Goal: Transaction & Acquisition: Purchase product/service

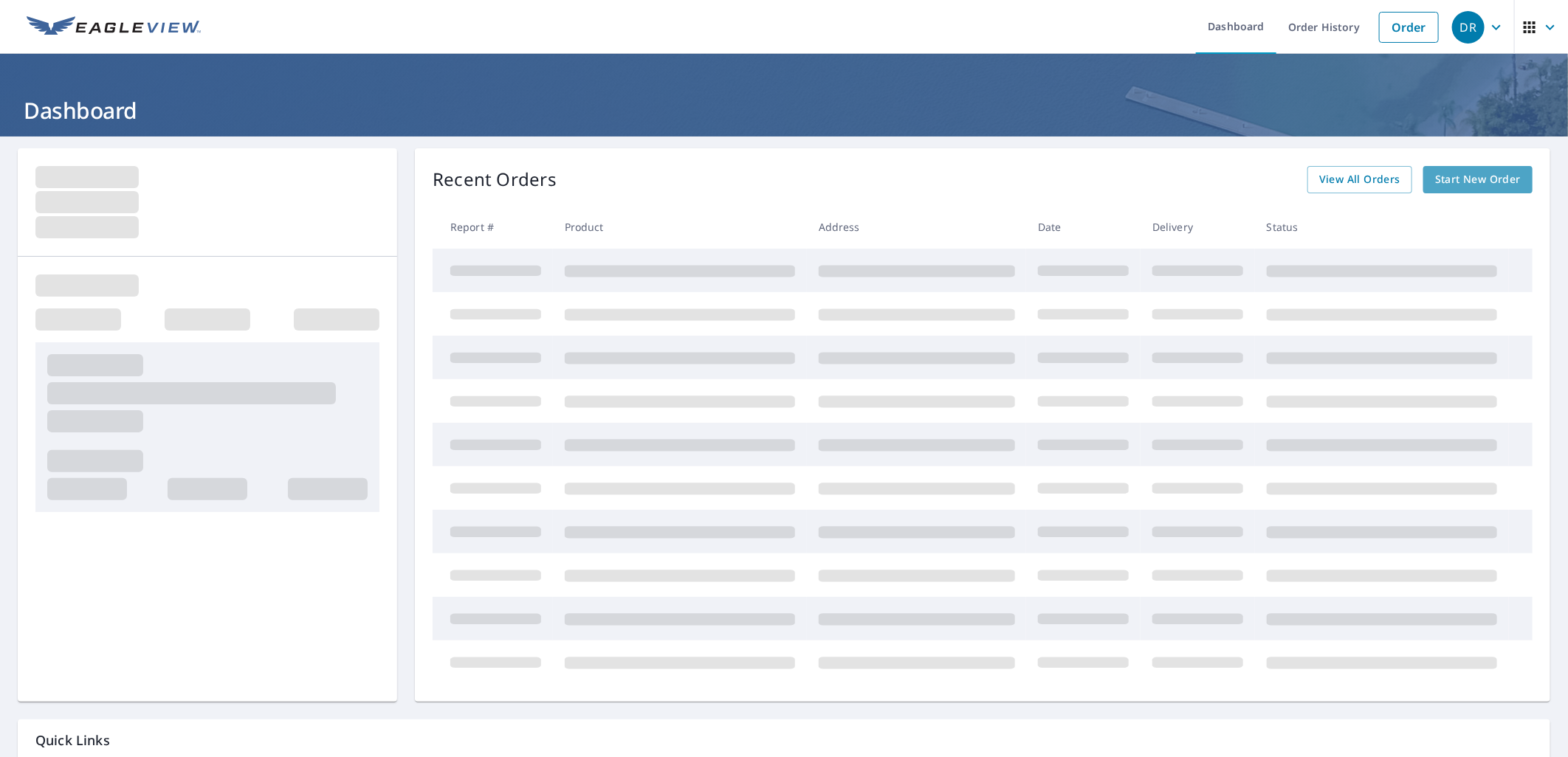
click at [1453, 182] on span "Start New Order" at bounding box center [1477, 180] width 85 height 19
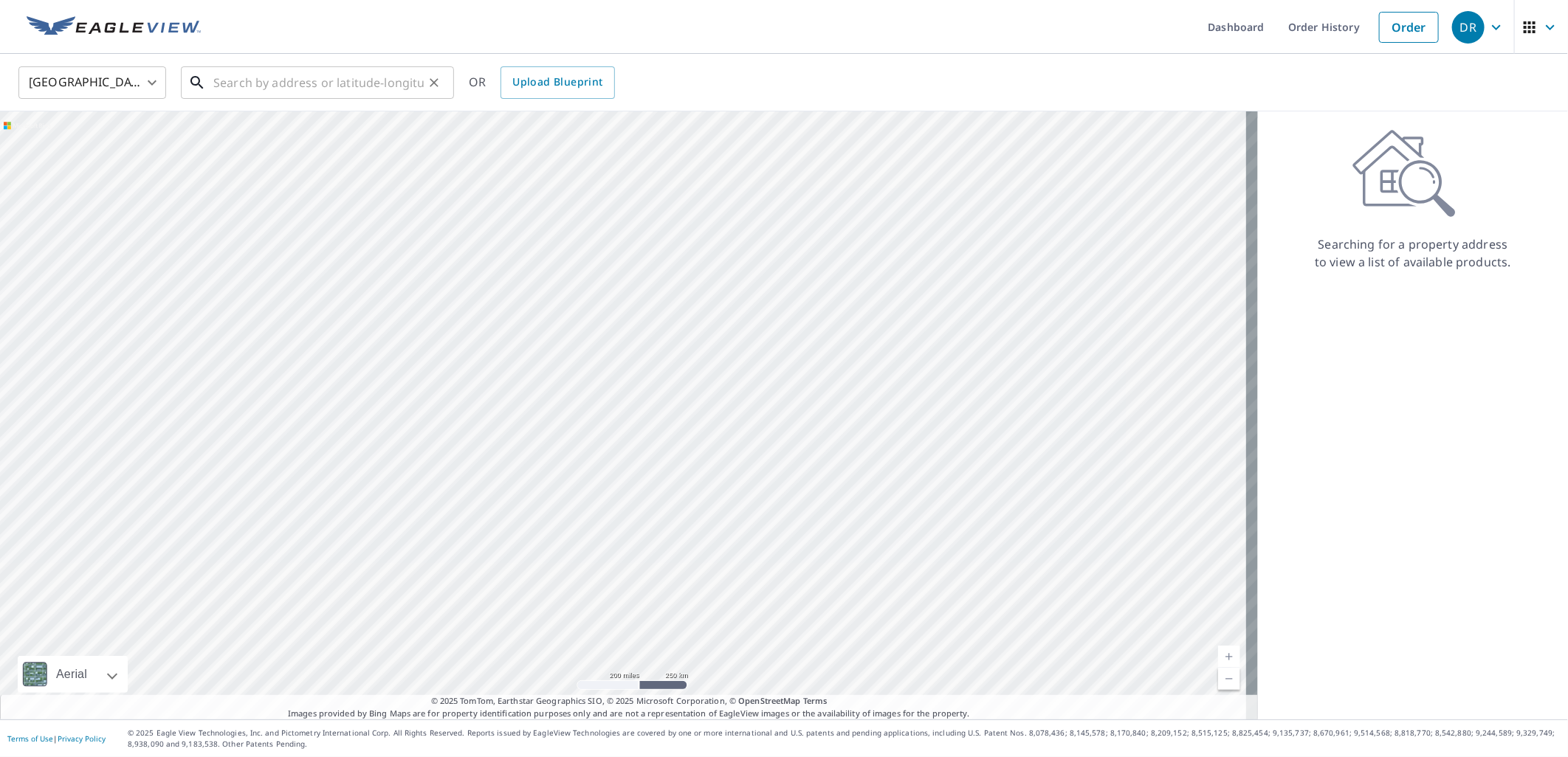
click at [345, 85] on input "text" at bounding box center [318, 82] width 210 height 41
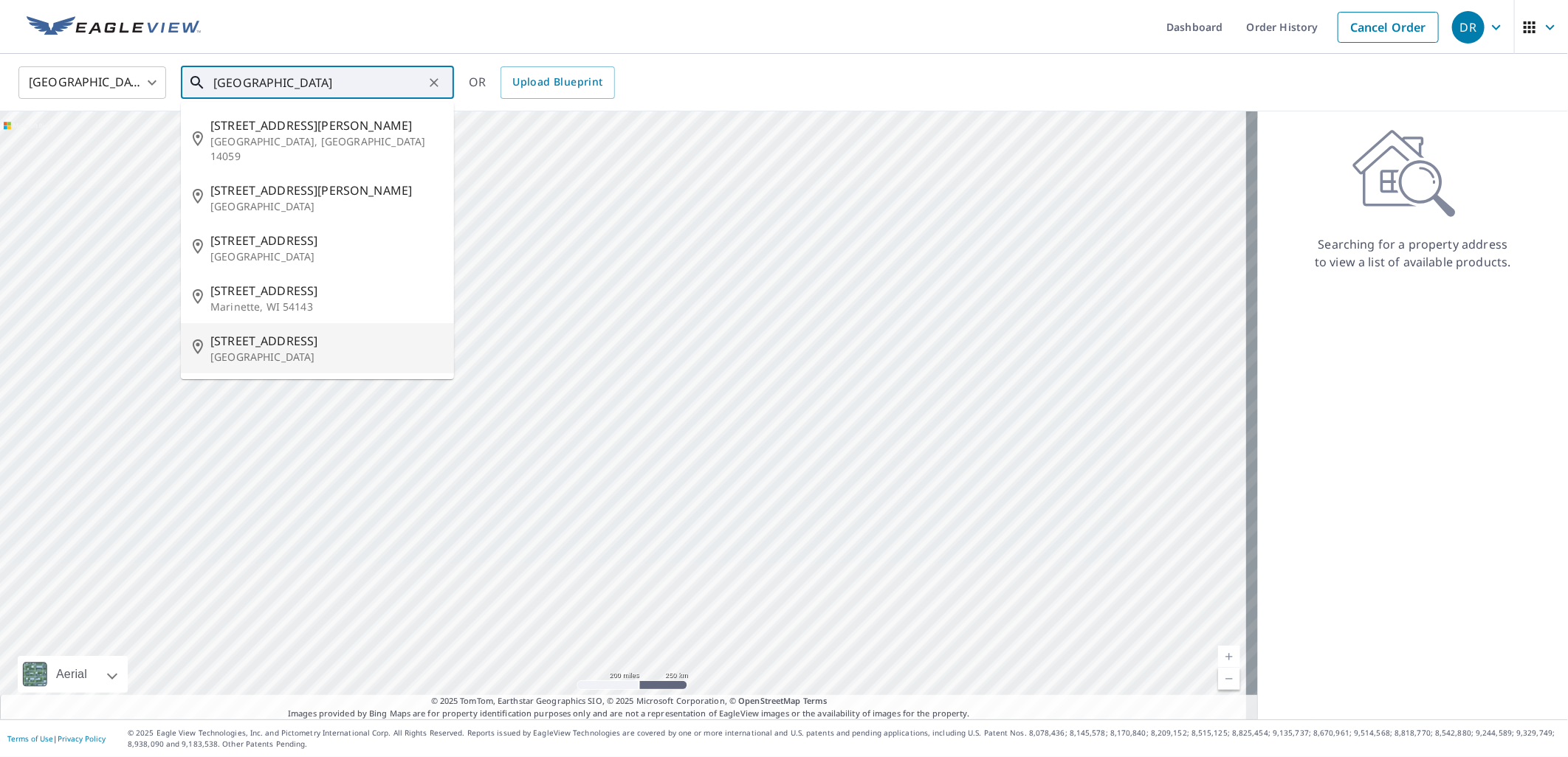
click at [260, 332] on span "[STREET_ADDRESS]" at bounding box center [326, 341] width 232 height 18
type input "[STREET_ADDRESS]"
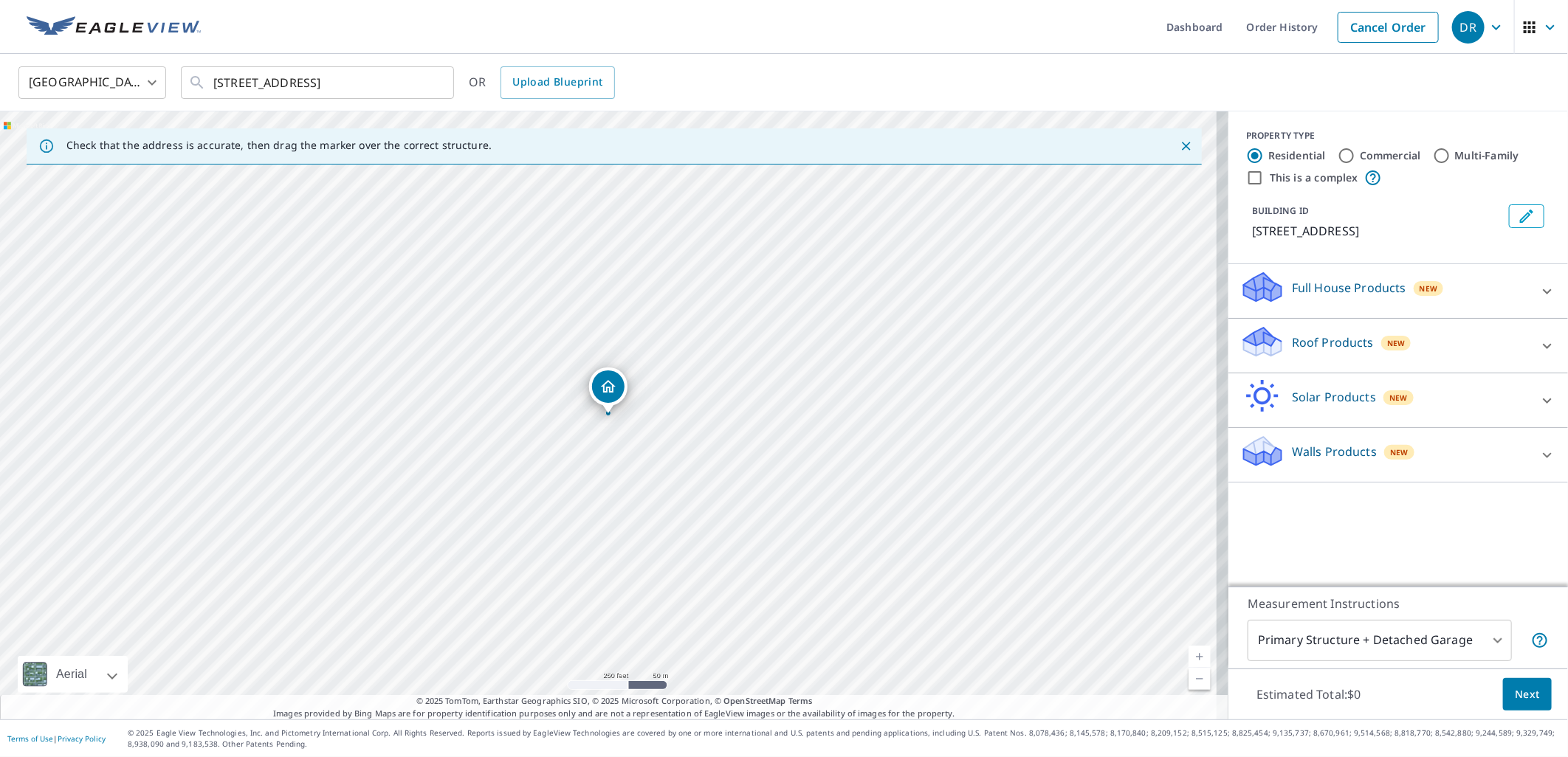
click at [1325, 330] on div "Roof Products New" at bounding box center [1385, 346] width 290 height 42
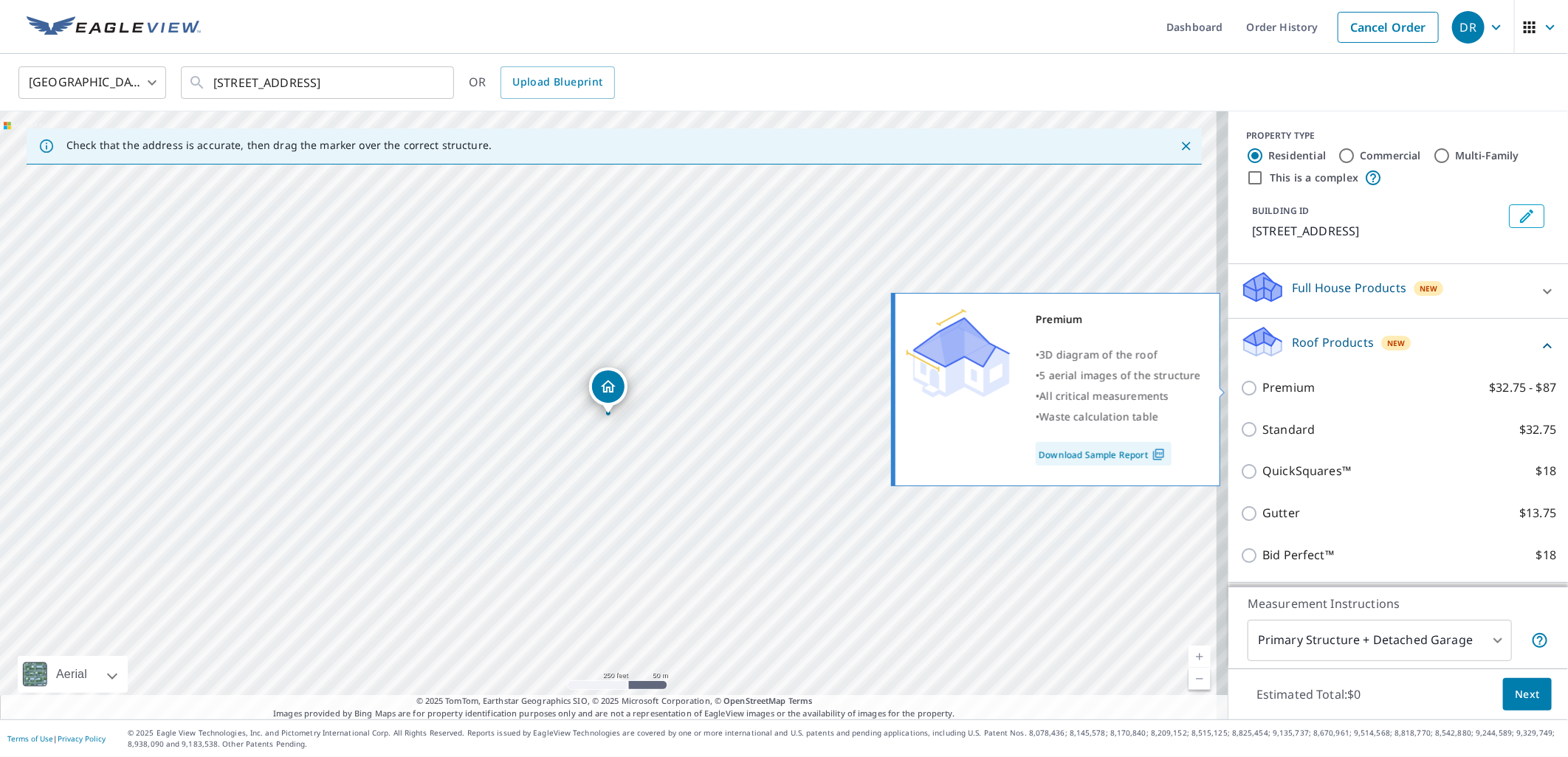
click at [1240, 386] on input "Premium $32.75 - $87" at bounding box center [1251, 388] width 22 height 18
checkbox input "true"
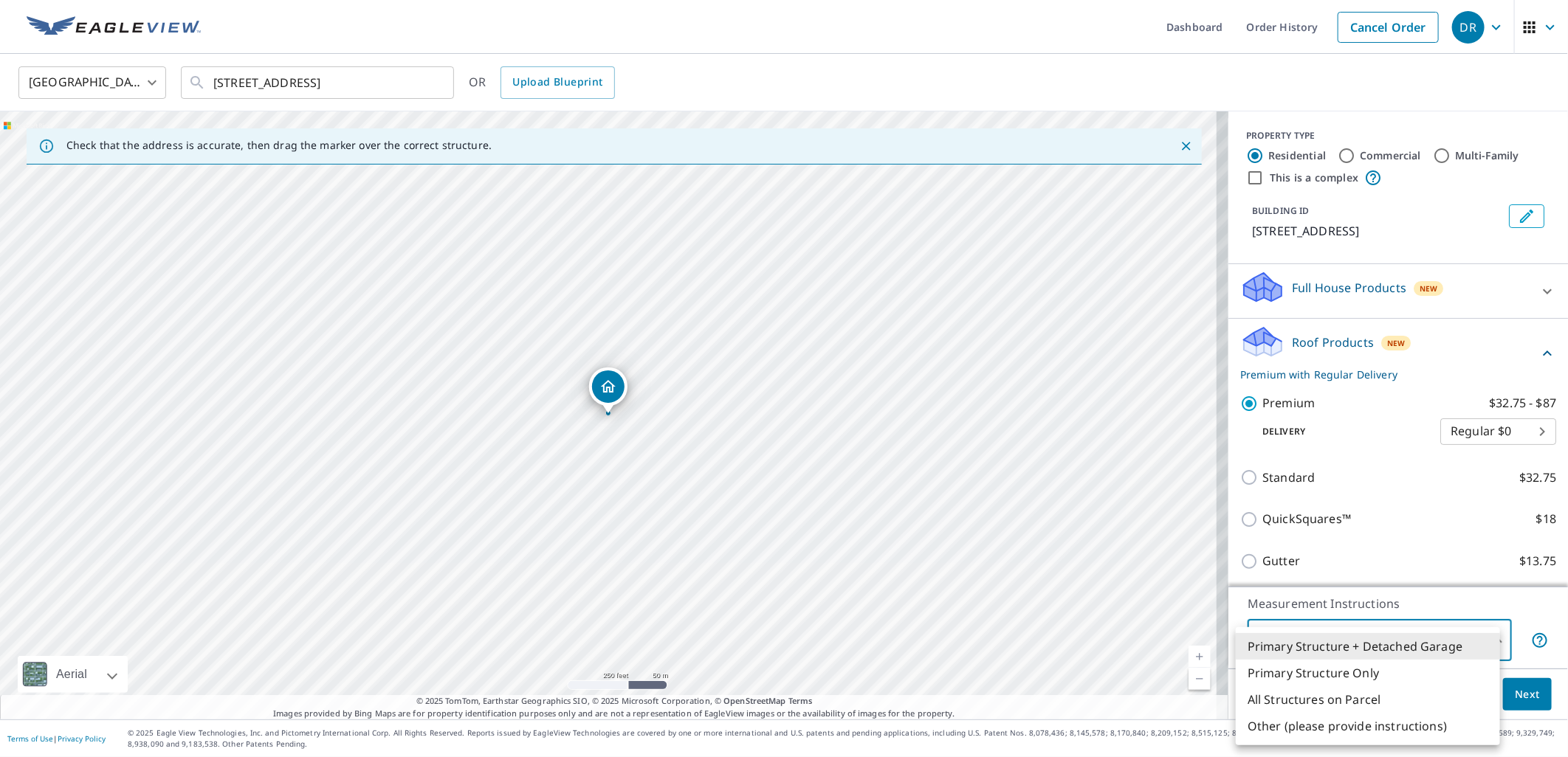
click at [1485, 638] on body "DR DR Dashboard Order History Cancel Order DR [GEOGRAPHIC_DATA] US ​ [STREET_AD…" at bounding box center [784, 378] width 1568 height 757
click at [1485, 638] on li "Primary Structure + Detached Garage" at bounding box center [1367, 646] width 264 height 27
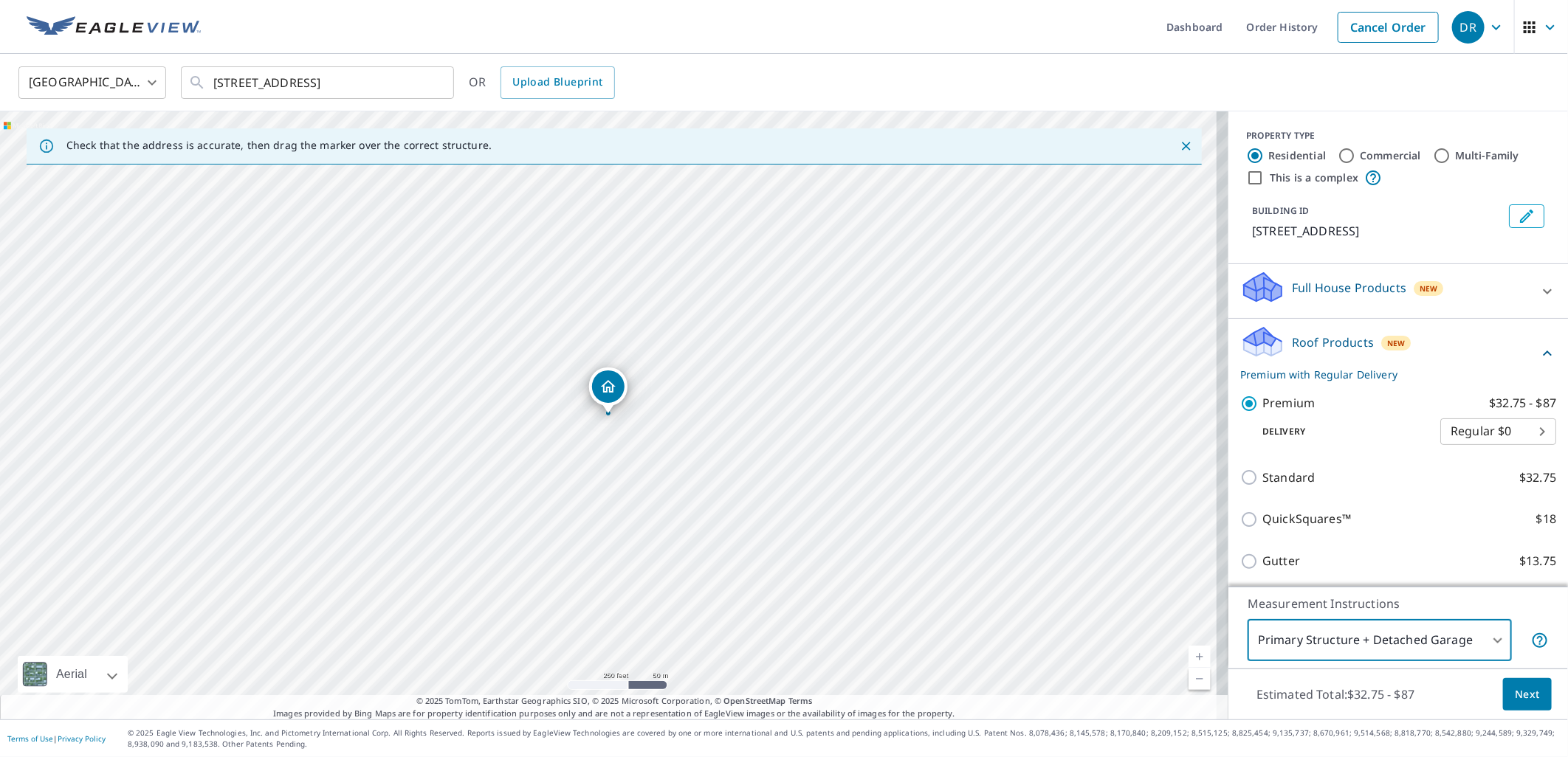
click at [1189, 650] on link "Current Level 17, Zoom In" at bounding box center [1200, 657] width 22 height 22
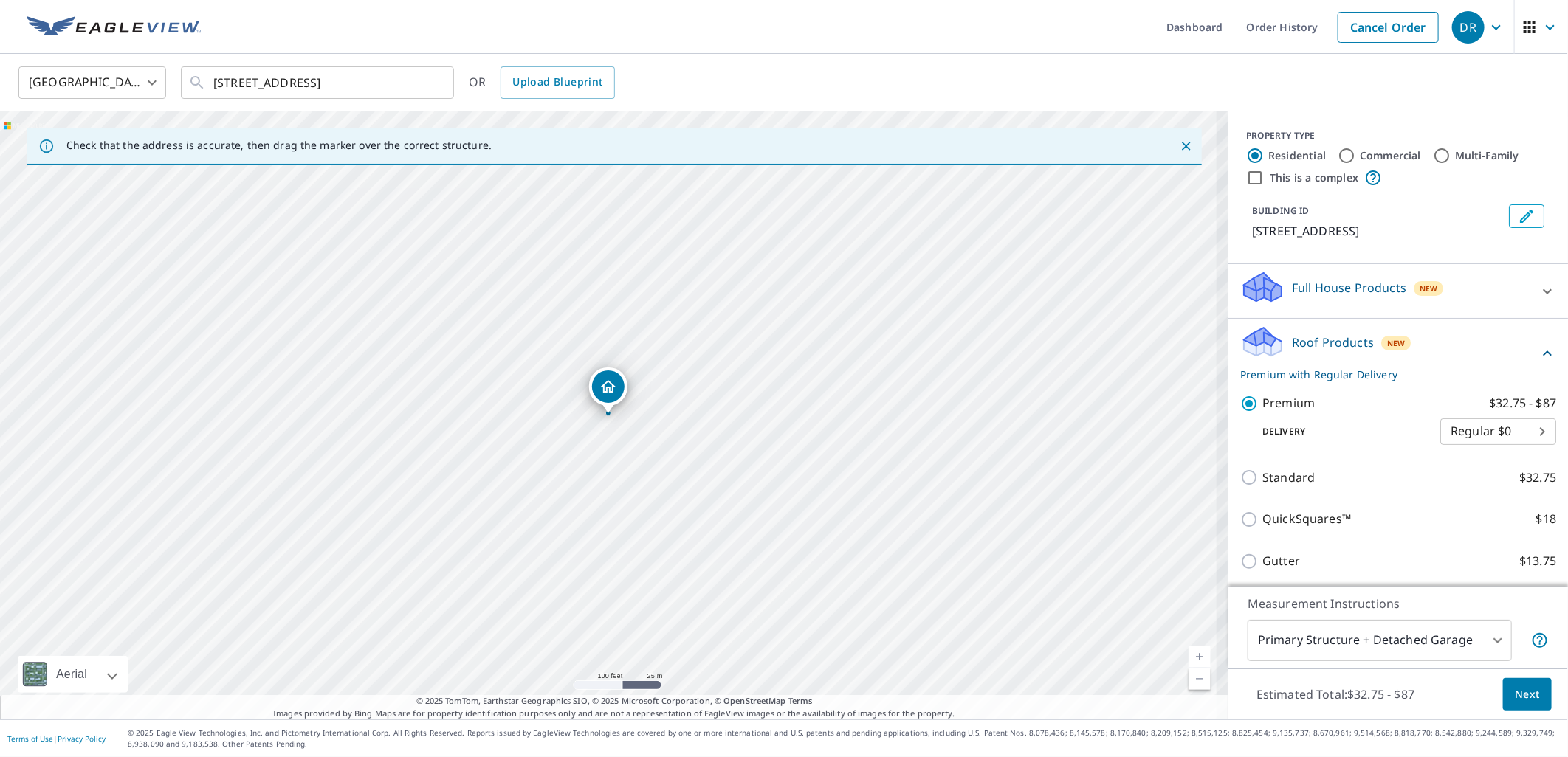
click at [1189, 650] on link "Current Level 18, Zoom In" at bounding box center [1200, 657] width 22 height 22
click at [1189, 650] on link "Current Level 19, Zoom In" at bounding box center [1200, 657] width 22 height 22
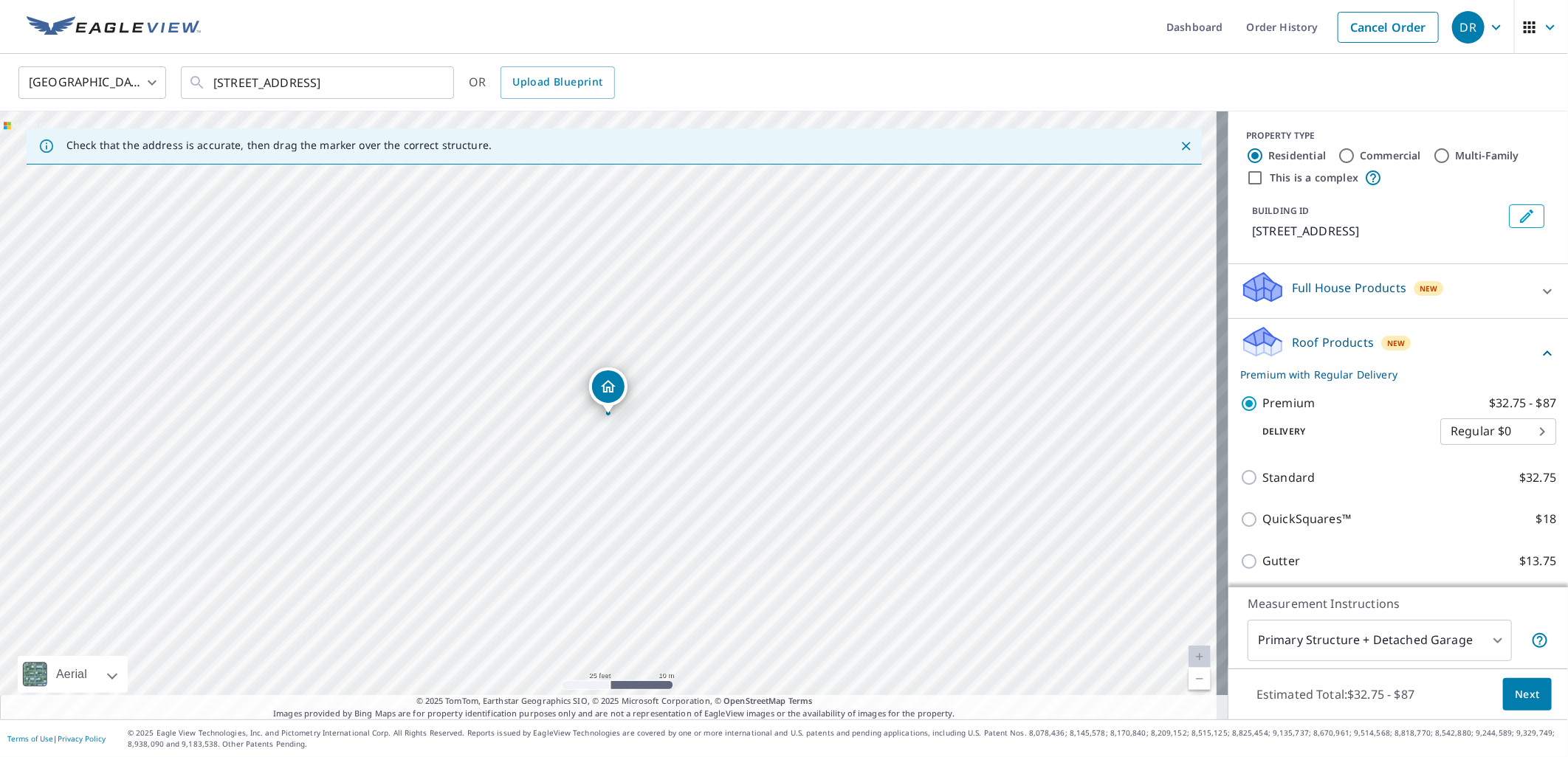
click at [1189, 650] on link "Current Level 20, Zoom In Disabled" at bounding box center [1200, 657] width 22 height 22
click at [1515, 696] on span "Next" at bounding box center [1528, 694] width 25 height 19
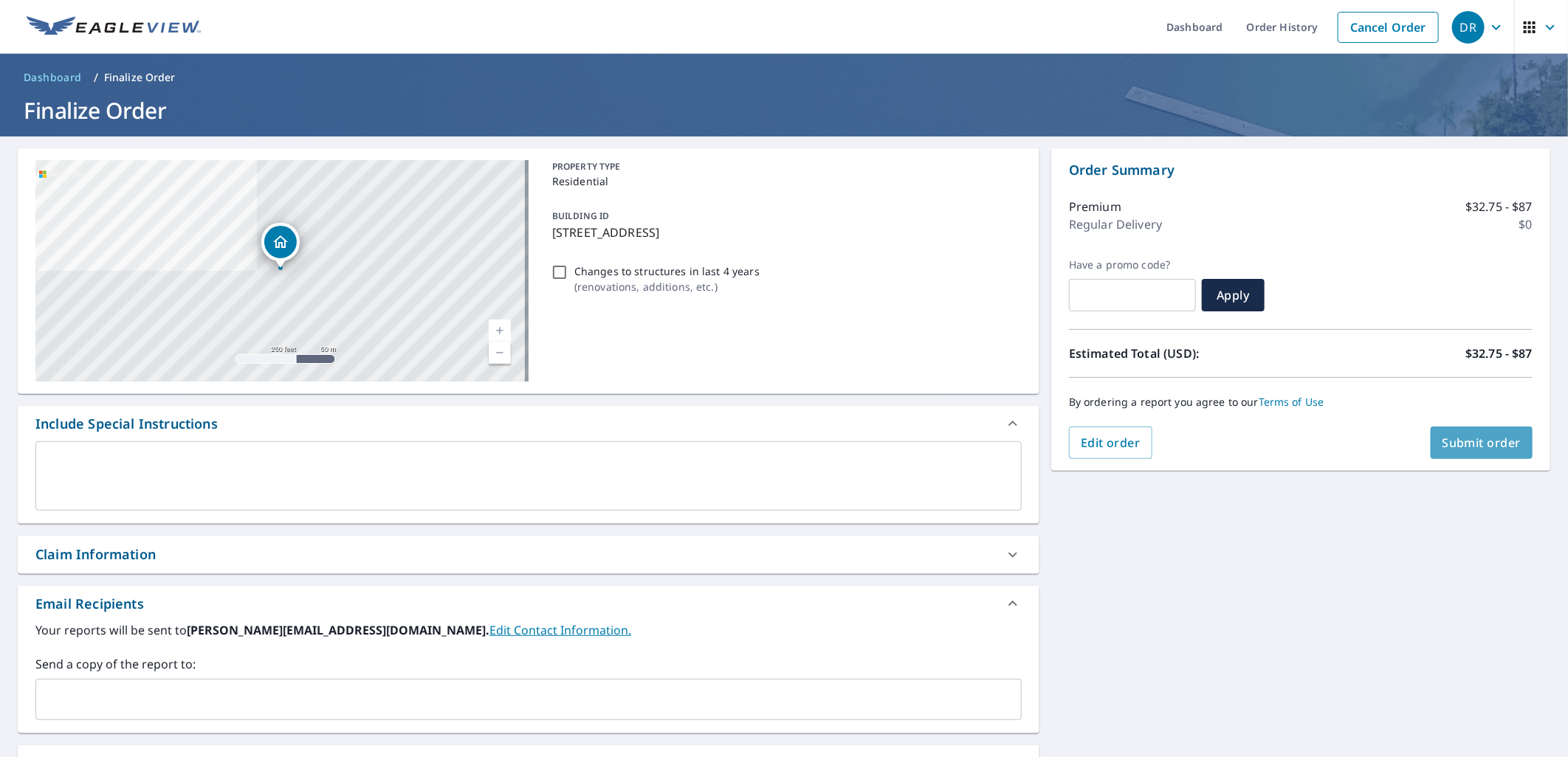
click at [1485, 441] on span "Submit order" at bounding box center [1482, 443] width 79 height 16
checkbox input "true"
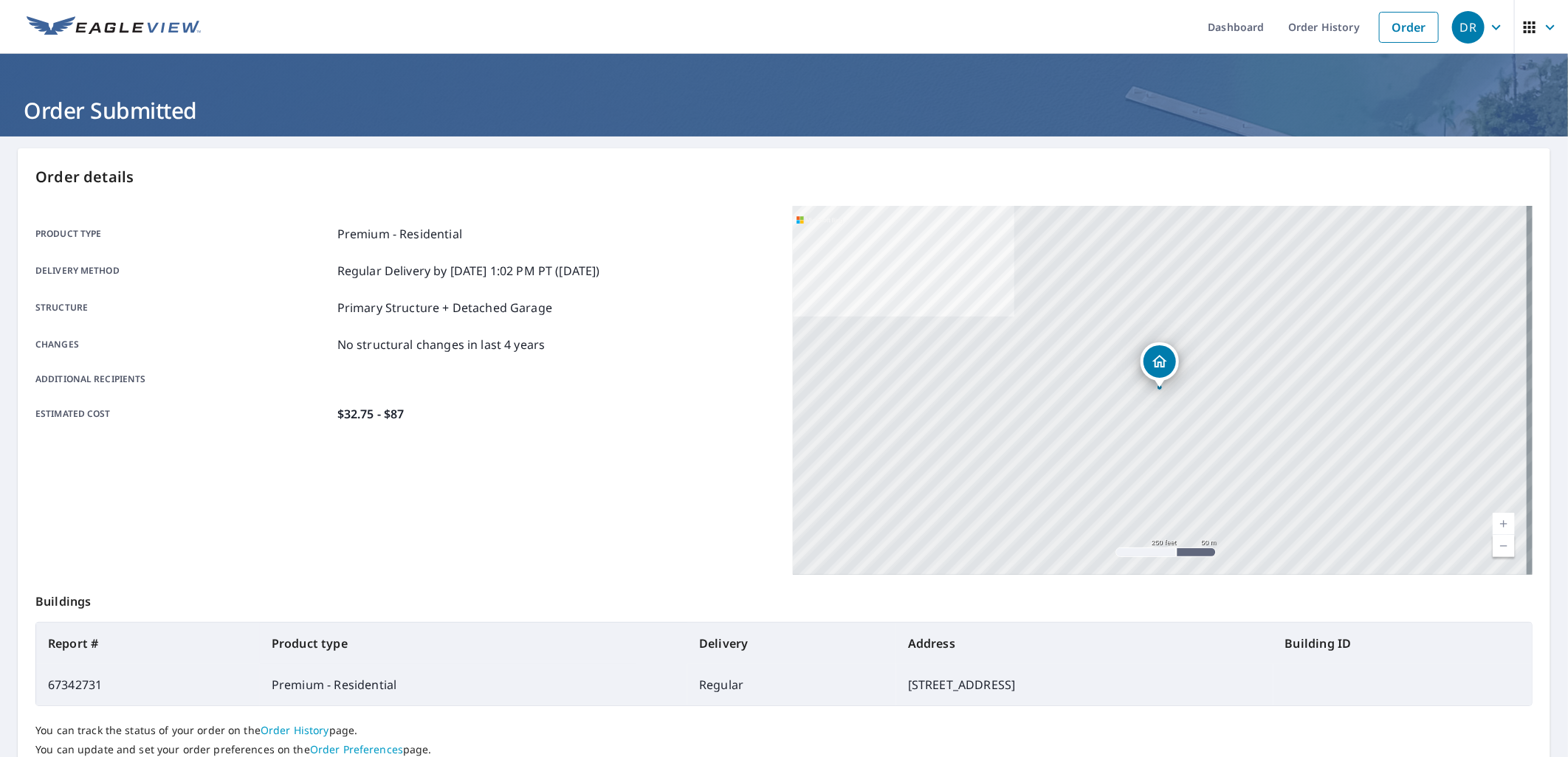
click at [1492, 27] on icon "button" at bounding box center [1496, 27] width 9 height 5
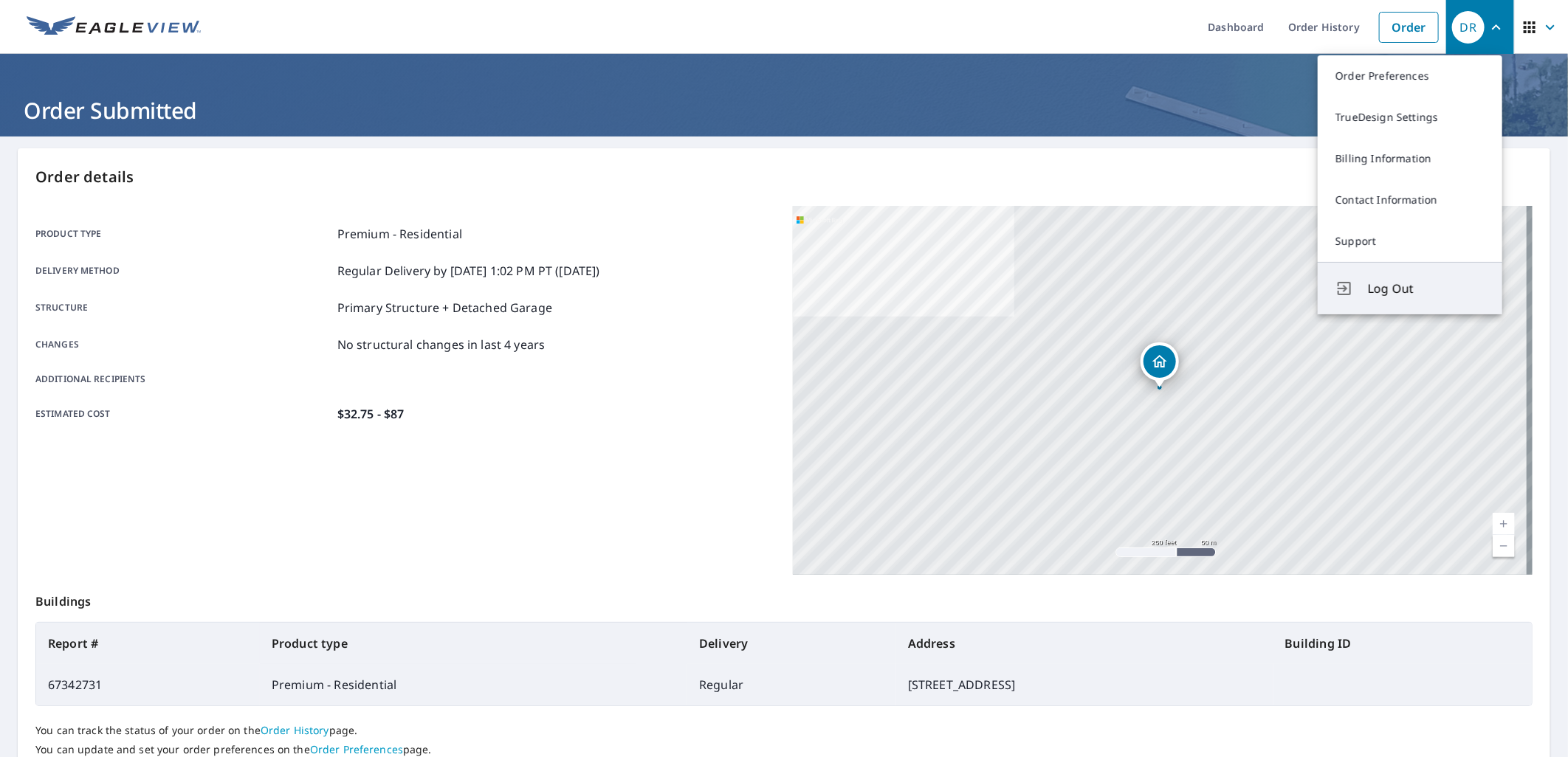
click at [1397, 282] on span "Log Out" at bounding box center [1426, 289] width 117 height 18
